Goal: Task Accomplishment & Management: Manage account settings

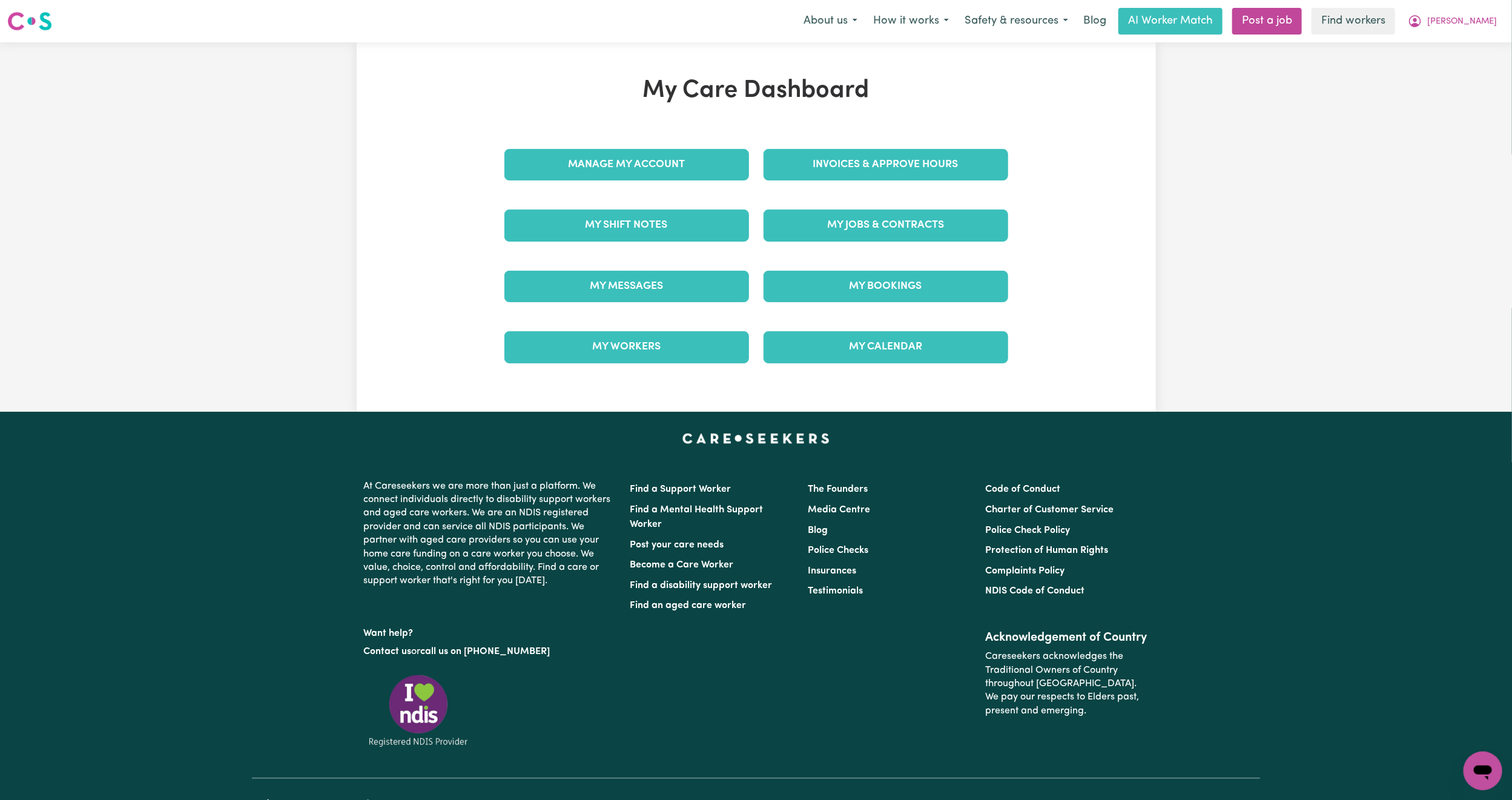
click at [640, 304] on div "My Messages" at bounding box center [626, 286] width 259 height 60
click at [650, 296] on link "My Messages" at bounding box center [626, 286] width 244 height 31
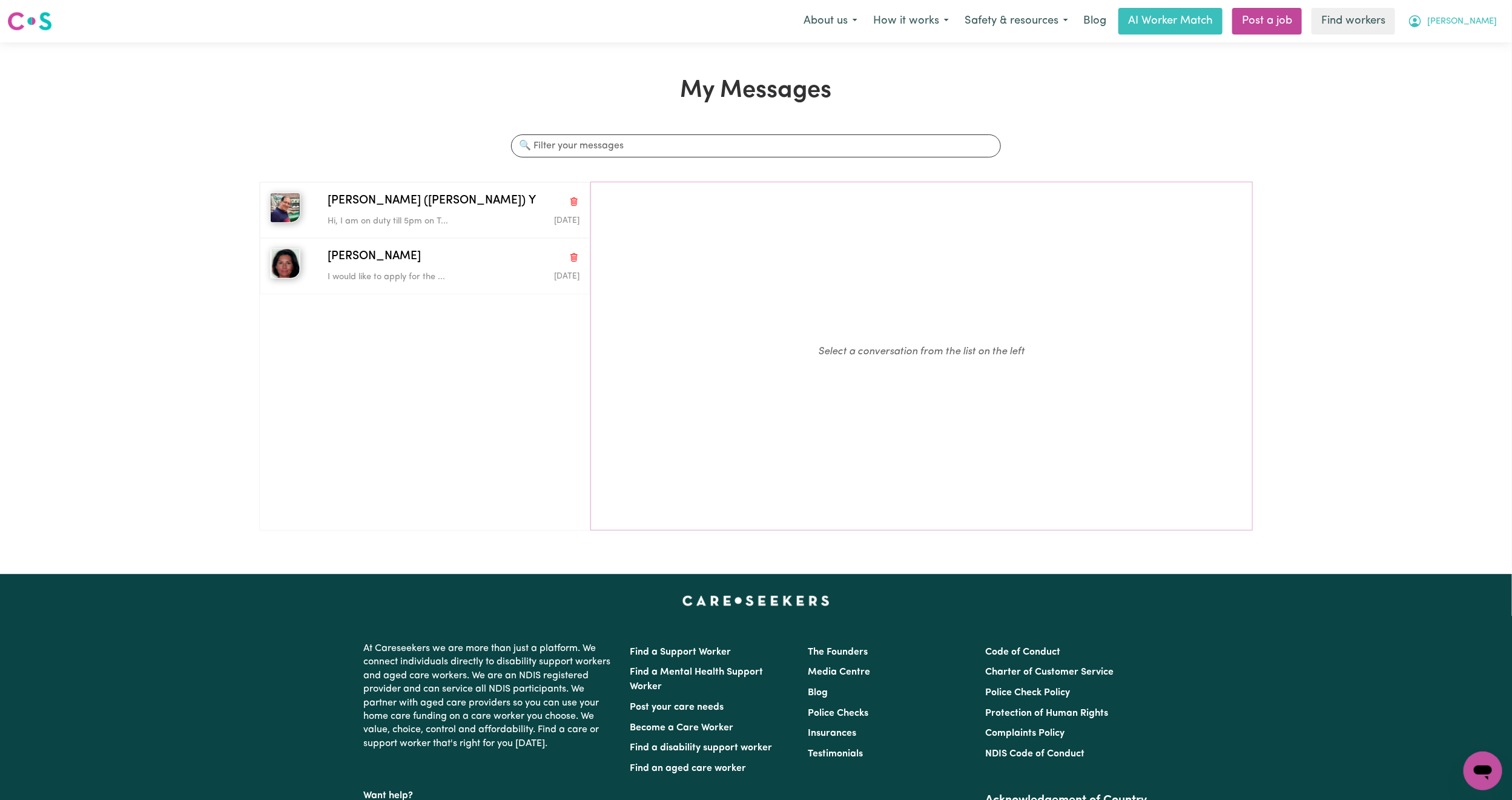
click at [1494, 15] on button "[PERSON_NAME]" at bounding box center [1453, 21] width 105 height 26
click at [1476, 39] on link "My Dashboard" at bounding box center [1457, 47] width 96 height 23
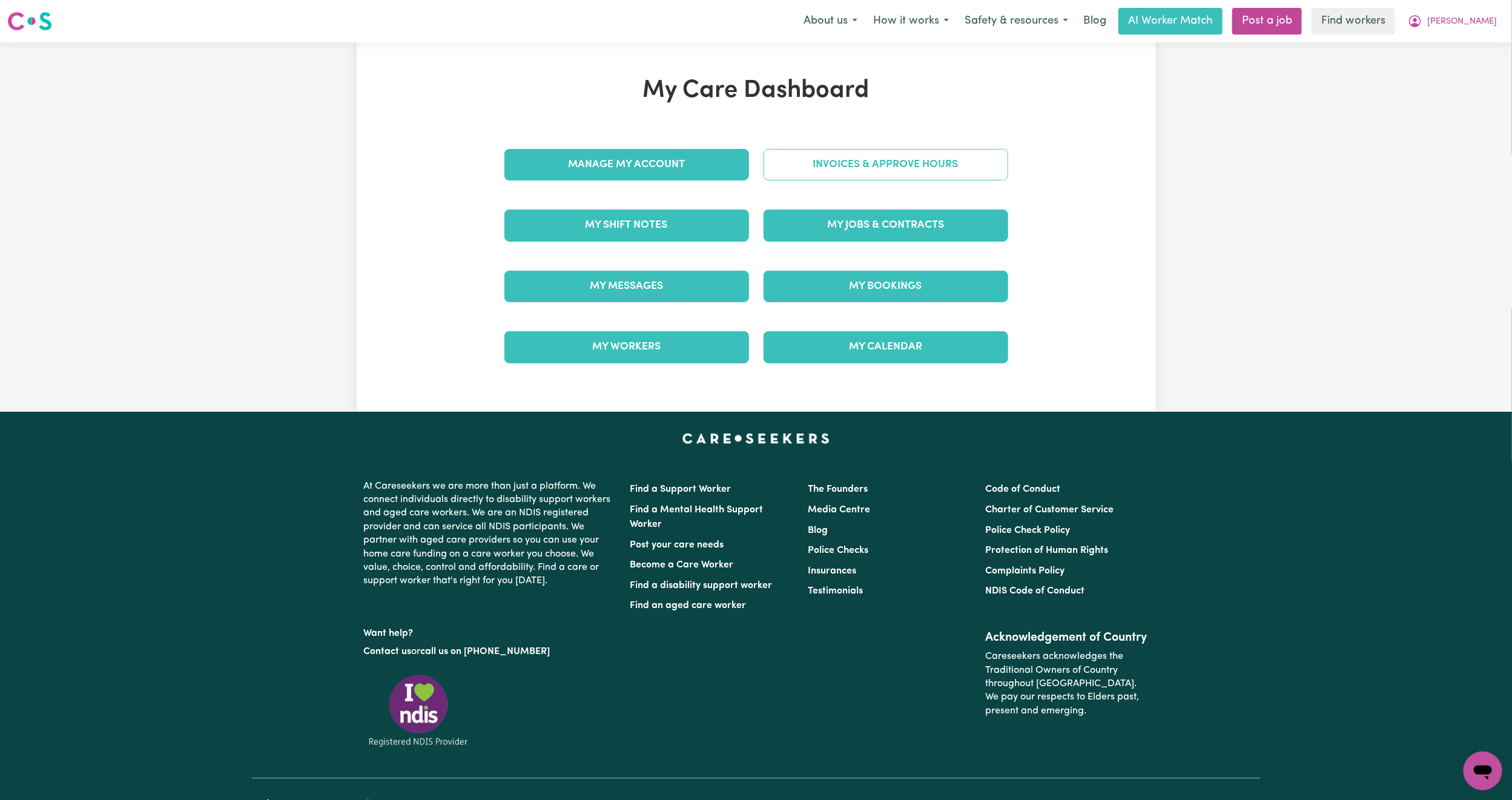
click at [957, 151] on link "Invoices & Approve Hours" at bounding box center [886, 165] width 244 height 31
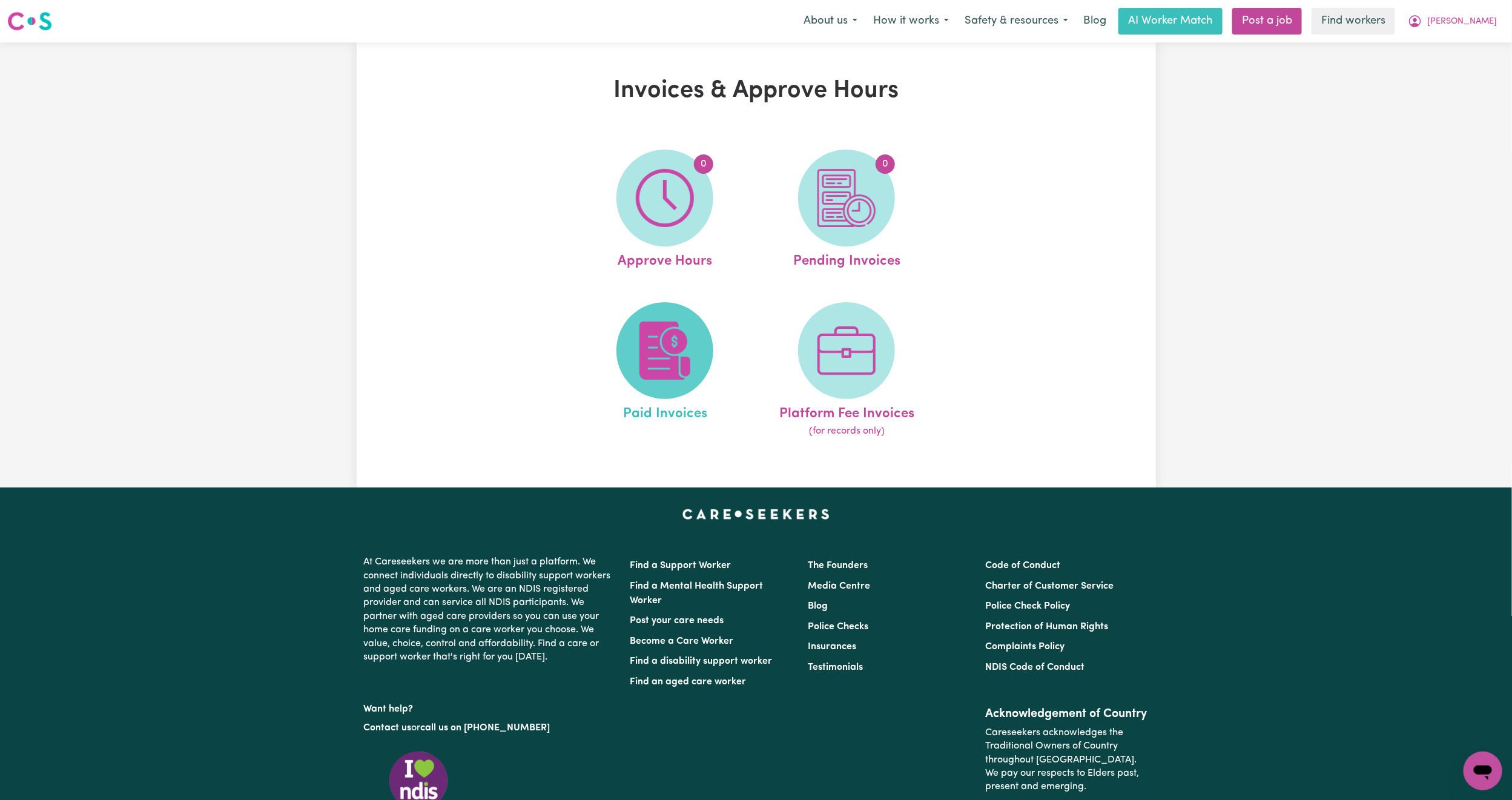
click at [650, 324] on img at bounding box center [665, 351] width 58 height 58
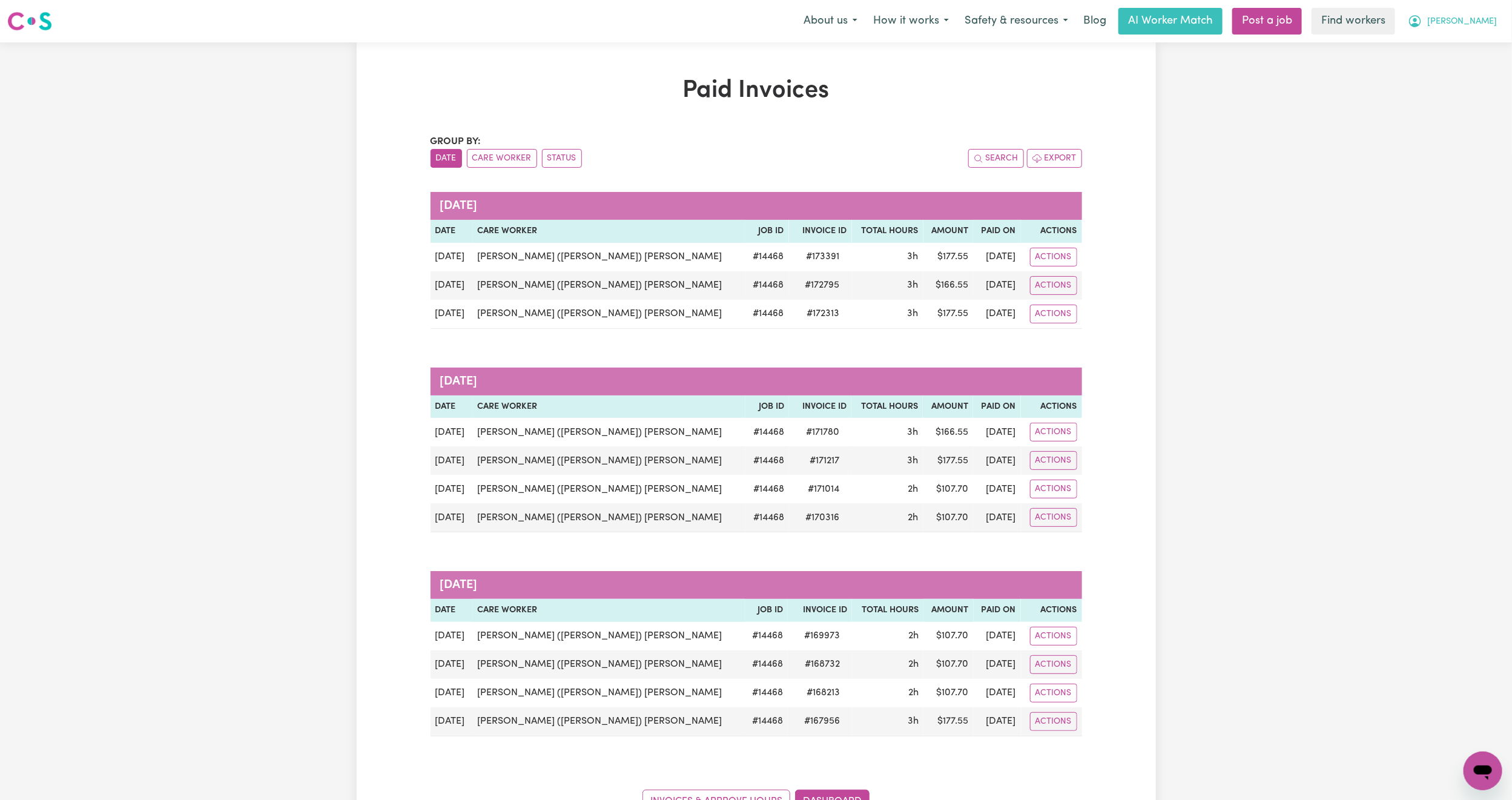
click at [1481, 17] on span "[PERSON_NAME]" at bounding box center [1462, 21] width 69 height 13
click at [1459, 71] on link "Logout" at bounding box center [1457, 69] width 96 height 23
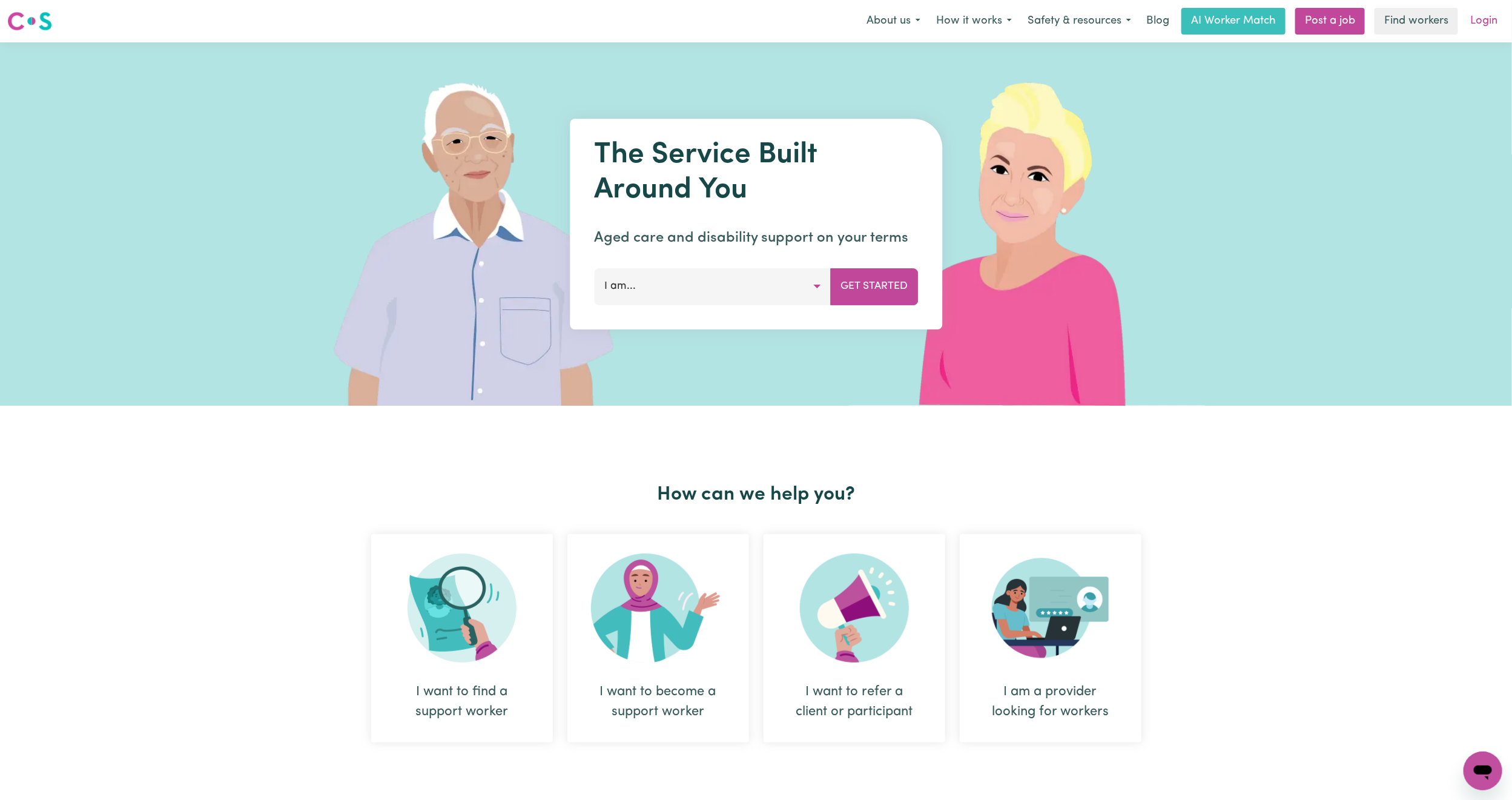
click at [1480, 21] on link "Login" at bounding box center [1484, 21] width 42 height 26
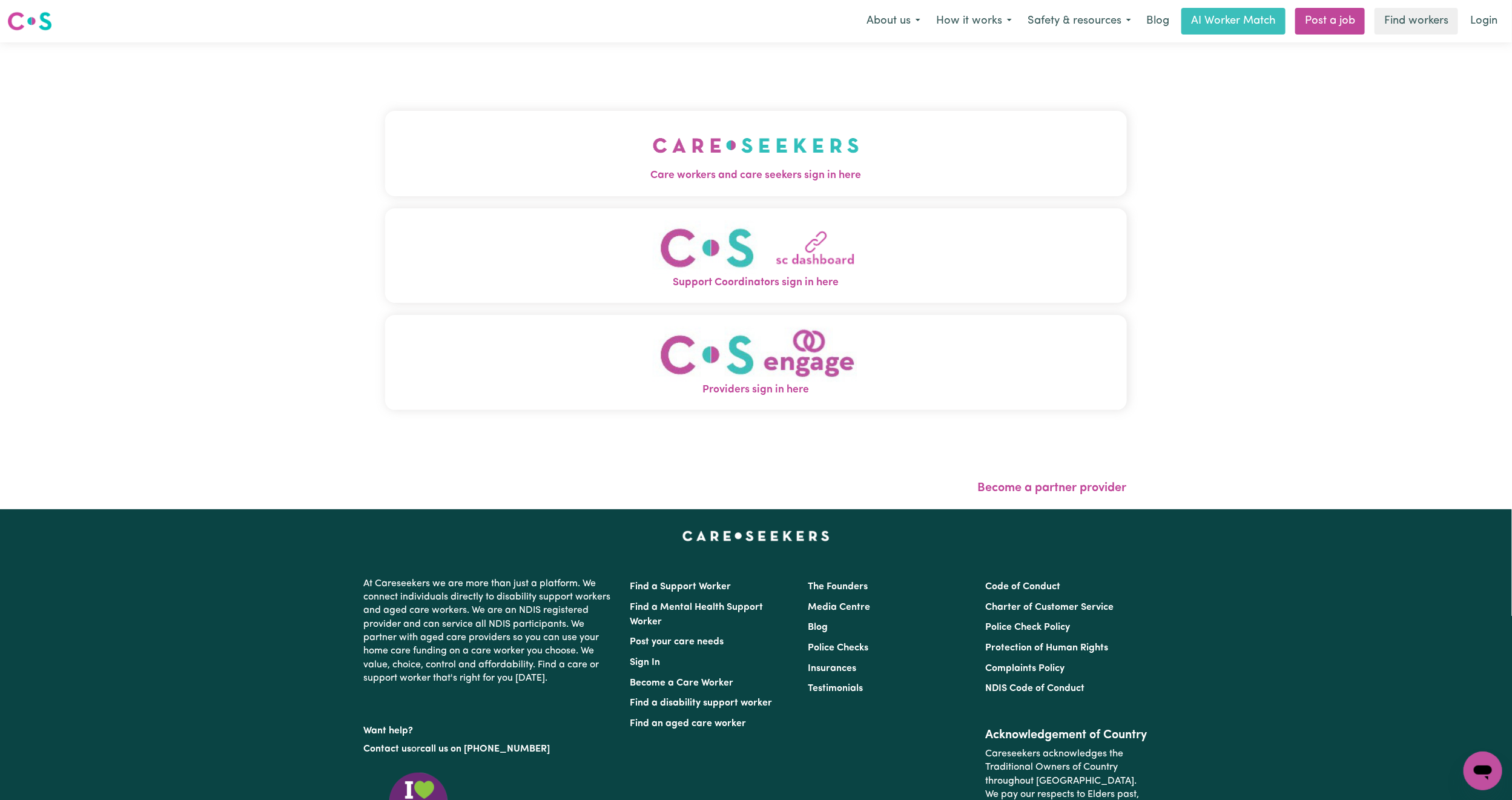
click at [514, 147] on button "Care workers and care seekers sign in here" at bounding box center [756, 153] width 742 height 85
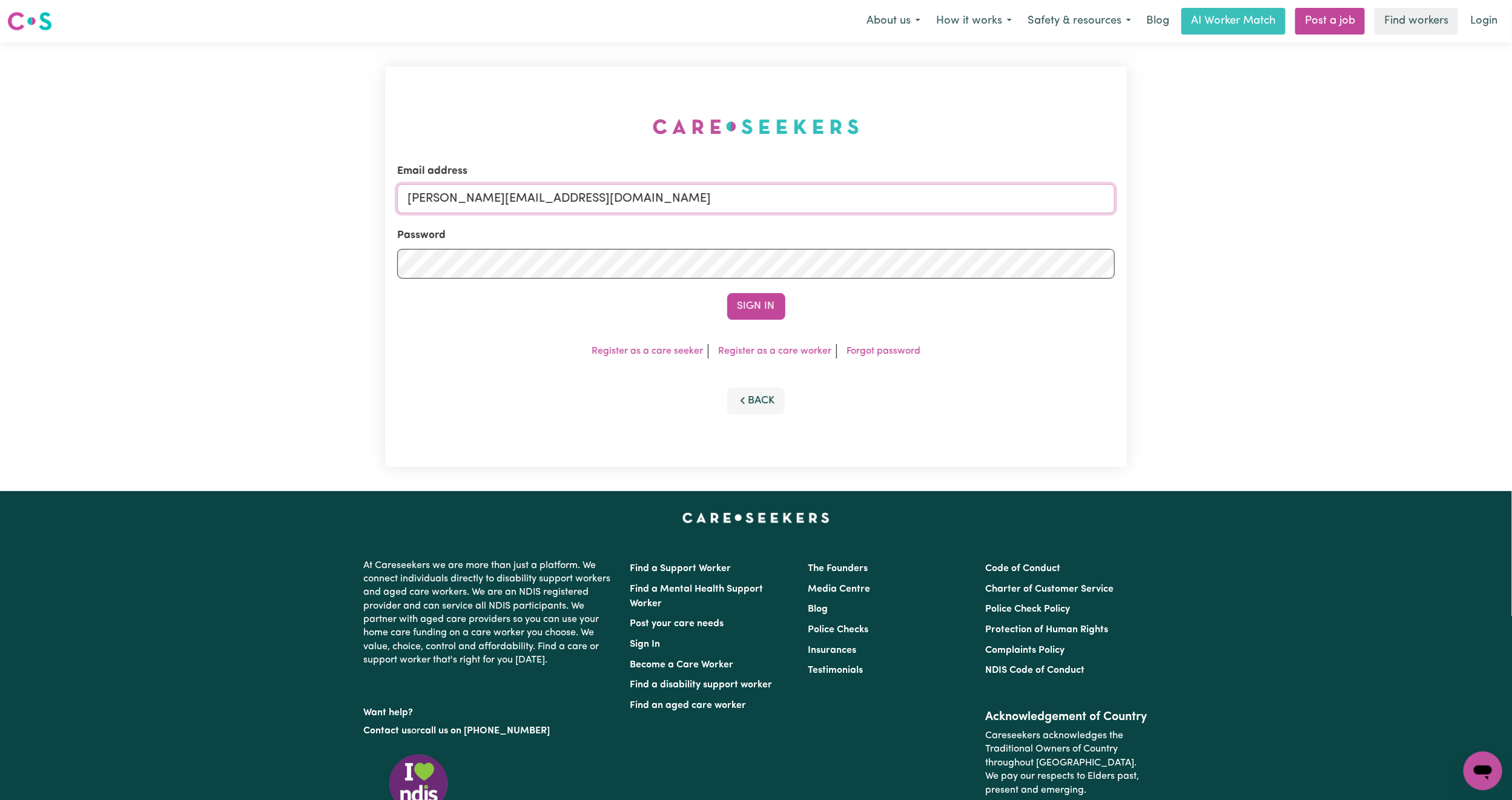
click at [485, 195] on input "[PERSON_NAME][EMAIL_ADDRESS][DOMAIN_NAME]" at bounding box center [756, 198] width 718 height 29
drag, startPoint x: 470, startPoint y: 198, endPoint x: 845, endPoint y: 246, distance: 378.1
click at [845, 246] on form "Email address [EMAIL_ADDRESS][PERSON_NAME][DOMAIN_NAME] Password Sign In" at bounding box center [756, 241] width 718 height 156
type input "[EMAIL_ADDRESS][DOMAIN_NAME]"
click at [758, 304] on button "Sign In" at bounding box center [756, 306] width 58 height 26
